Goal: Transaction & Acquisition: Obtain resource

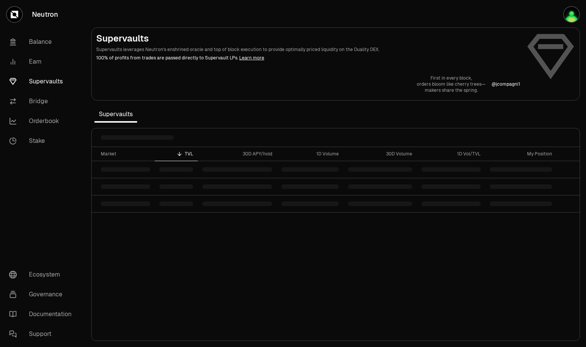
click at [573, 13] on img "button" at bounding box center [571, 14] width 15 height 15
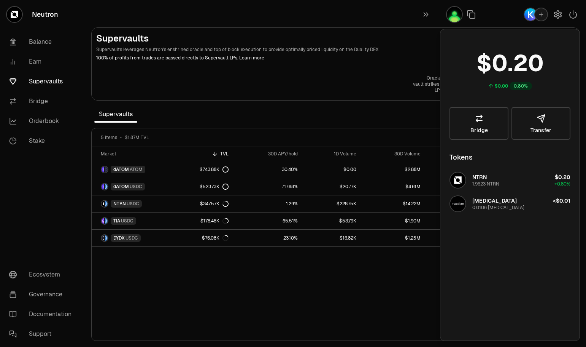
click at [346, 113] on section "Supervaults Supervaults leverages Neutron's enshrined oracle and top of block e…" at bounding box center [335, 173] width 501 height 347
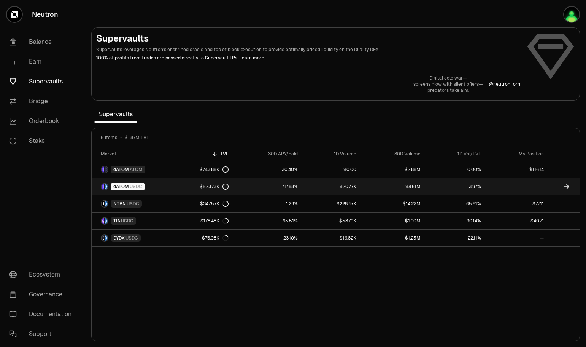
click at [565, 186] on icon at bounding box center [567, 187] width 8 height 8
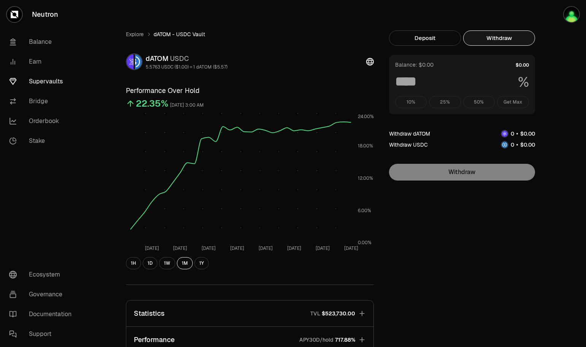
click at [513, 36] on button "Withdraw" at bounding box center [499, 37] width 72 height 15
click at [513, 102] on div "10% 25% 50% Get Max" at bounding box center [462, 102] width 134 height 12
click at [441, 38] on button "Deposit" at bounding box center [425, 37] width 72 height 15
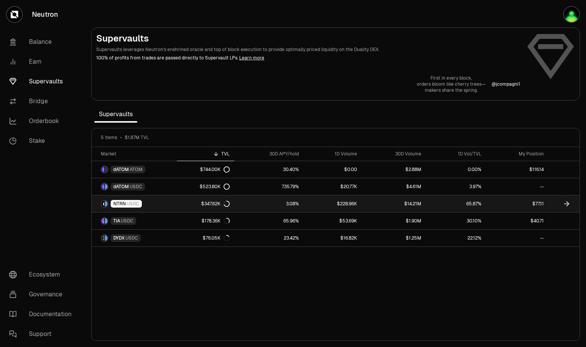
click at [507, 204] on link "$77.11" at bounding box center [517, 203] width 62 height 17
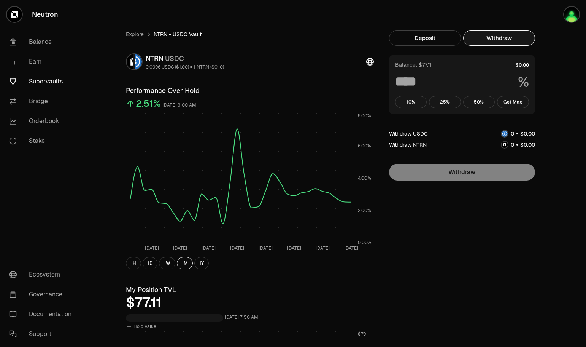
click at [497, 35] on button "Withdraw" at bounding box center [499, 37] width 72 height 15
click at [517, 104] on button "Get Max" at bounding box center [513, 102] width 32 height 12
type input "***"
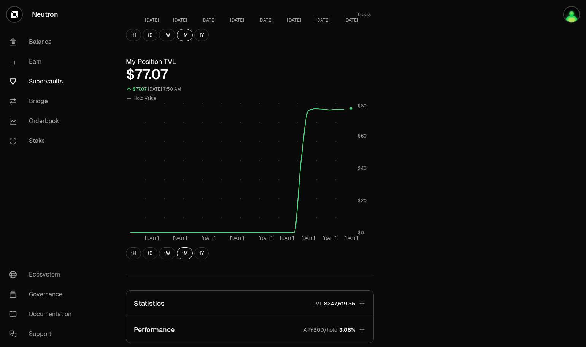
scroll to position [228, 0]
click at [152, 254] on button "1D" at bounding box center [150, 253] width 15 height 12
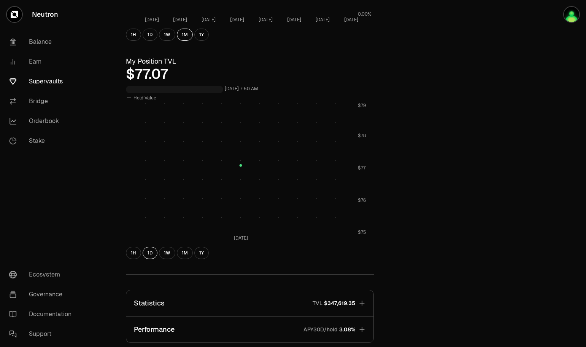
click at [169, 251] on button "1W" at bounding box center [167, 253] width 16 height 12
click at [181, 252] on button "1M" at bounding box center [185, 253] width 16 height 12
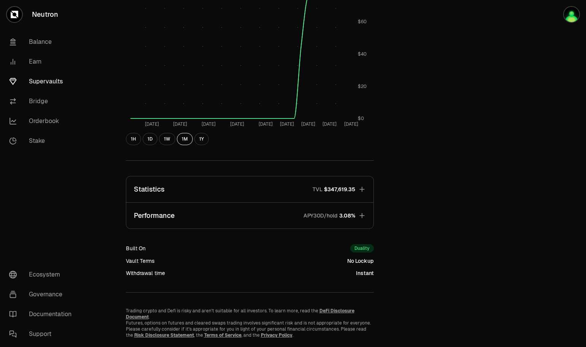
scroll to position [342, 0]
click at [360, 214] on icon "button" at bounding box center [362, 215] width 8 height 8
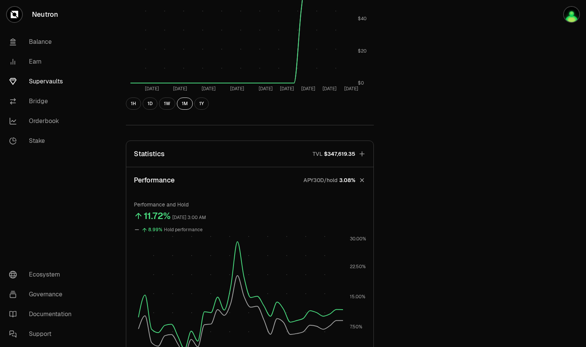
scroll to position [457, 0]
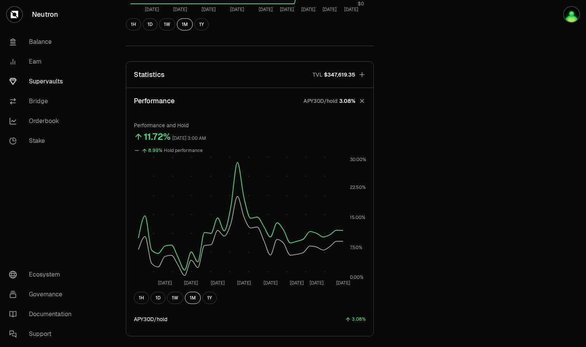
click at [29, 59] on link "Earn" at bounding box center [42, 62] width 79 height 20
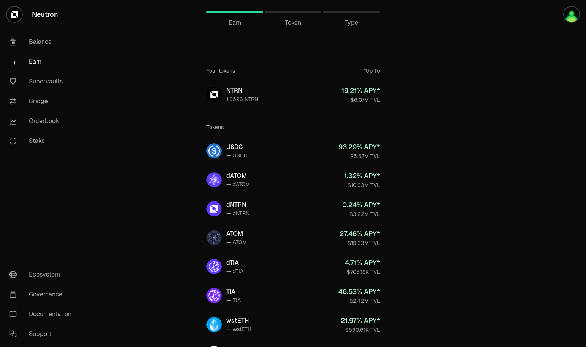
click at [260, 154] on link "USDC — USDC 93.29 % APY* $5.67M TVL" at bounding box center [294, 150] width 186 height 27
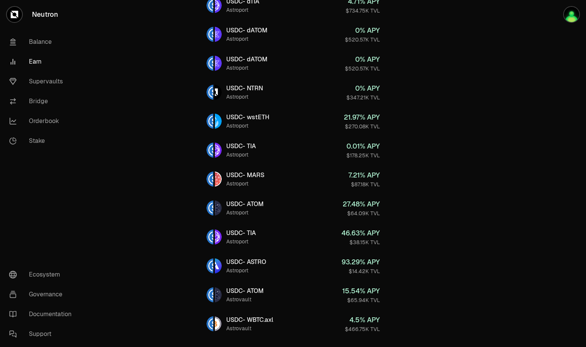
scroll to position [228, 0]
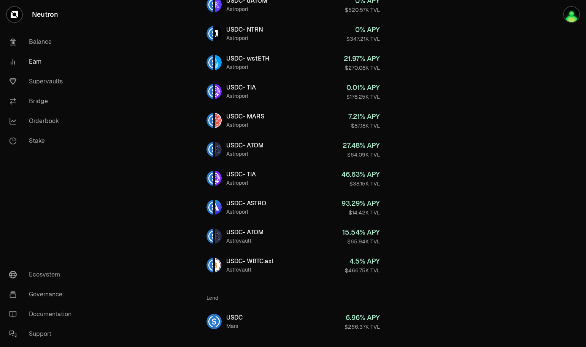
click at [272, 214] on link "USDC - ASTRO Astroport 93.29 % APY $14.42K TVL" at bounding box center [294, 206] width 186 height 27
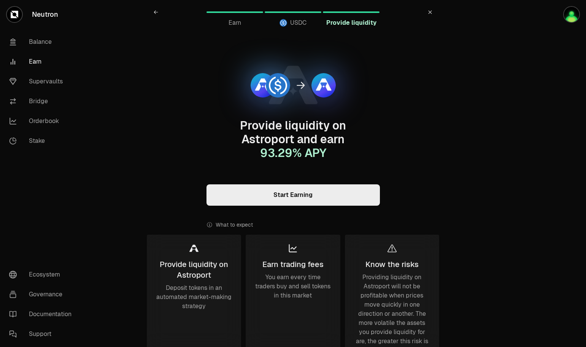
click at [281, 190] on link "Start Earning" at bounding box center [294, 194] width 174 height 21
click at [412, 70] on div "Provide liquidity on Astroport and earn 93.29 % APY Start Earning What to expec…" at bounding box center [293, 254] width 293 height 449
click at [431, 13] on icon at bounding box center [430, 12] width 5 height 5
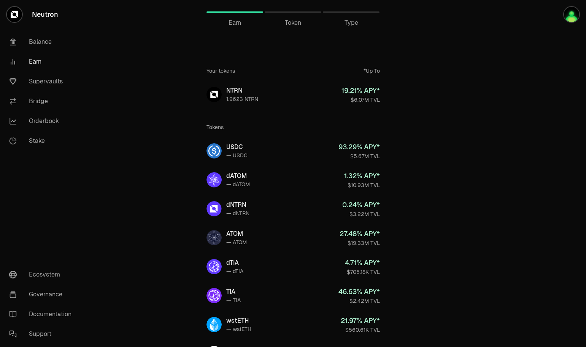
click at [33, 295] on link "Governance" at bounding box center [42, 294] width 79 height 20
